Goal: Task Accomplishment & Management: Manage account settings

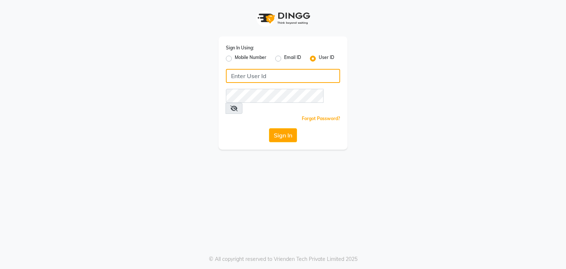
click at [263, 71] on input "Username" at bounding box center [283, 76] width 114 height 14
type input "PH"
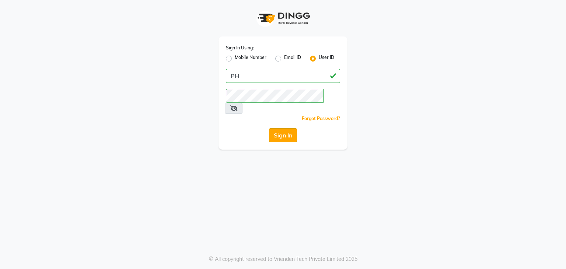
click at [288, 129] on button "Sign In" at bounding box center [283, 135] width 28 height 14
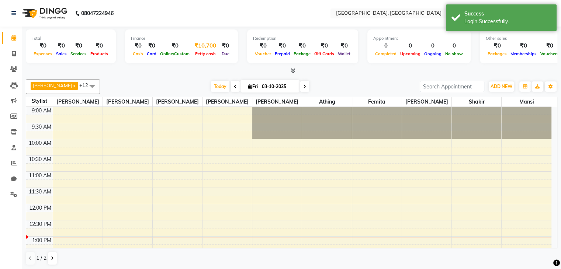
click at [204, 42] on div "₹10,700" at bounding box center [205, 46] width 28 height 8
select select "5717"
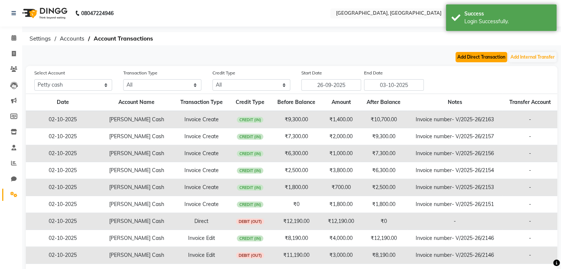
click at [488, 56] on button "Add Direct Transaction" at bounding box center [481, 57] width 52 height 10
select select "direct"
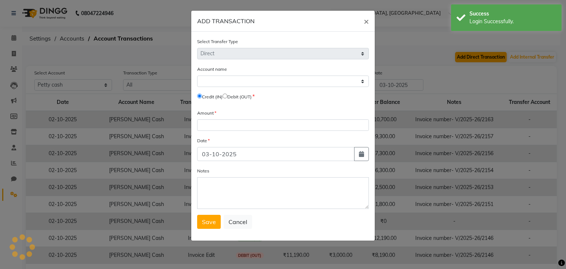
select select "5717"
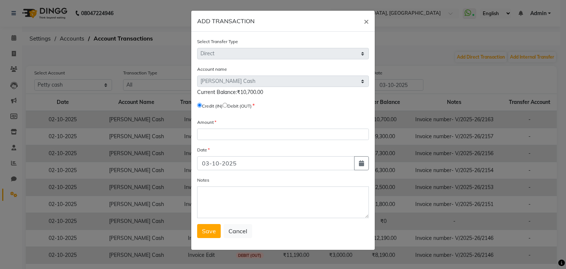
click at [228, 107] on input "radio" at bounding box center [225, 105] width 5 height 5
radio input "true"
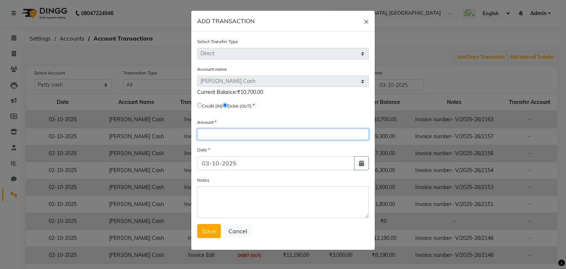
click at [218, 136] on input "number" at bounding box center [283, 134] width 172 height 11
type input "10700"
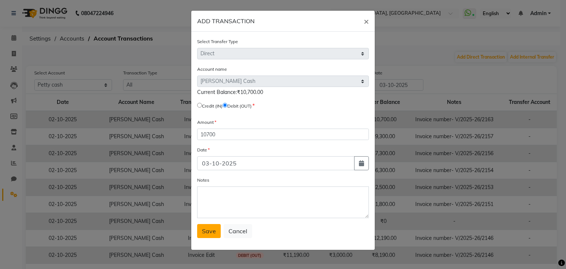
click at [207, 238] on button "Save" at bounding box center [209, 231] width 24 height 14
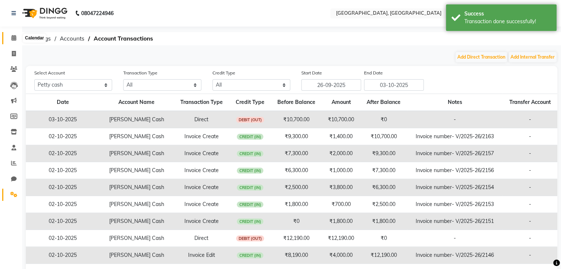
click at [10, 39] on span at bounding box center [13, 38] width 13 height 8
